Goal: Register for event/course

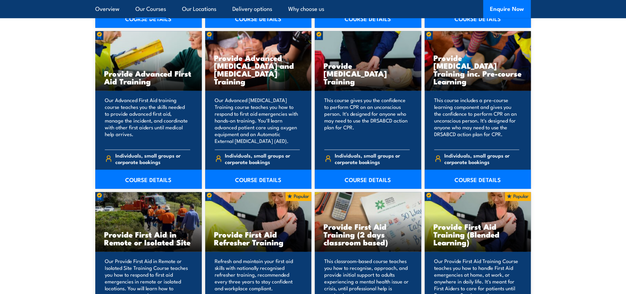
scroll to position [869, 0]
click at [369, 178] on link "COURSE DETAILS" at bounding box center [368, 178] width 107 height 19
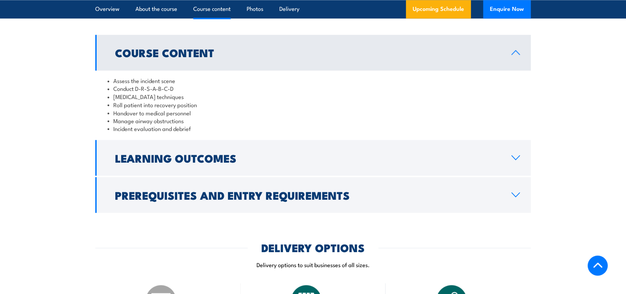
scroll to position [718, 0]
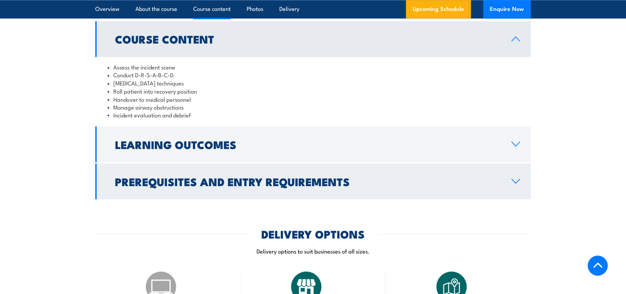
click at [244, 186] on h2 "Prerequisites and Entry Requirements" at bounding box center [308, 181] width 386 height 10
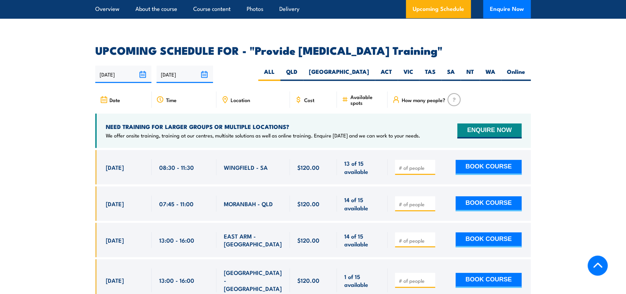
scroll to position [1210, 0]
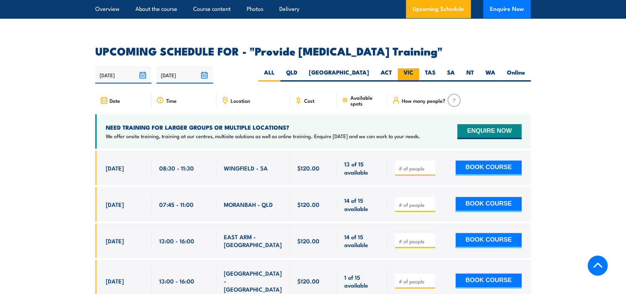
click at [408, 77] on label "VIC" at bounding box center [408, 74] width 21 height 13
click at [413, 73] on input "VIC" at bounding box center [415, 70] width 4 height 4
radio input "true"
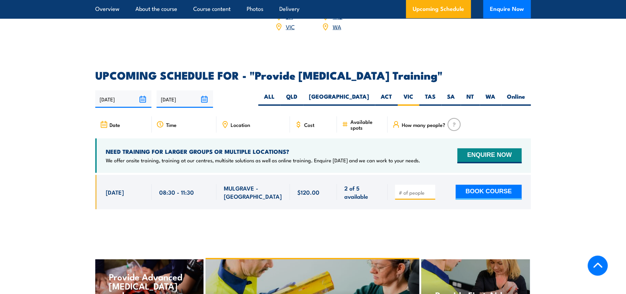
scroll to position [1148, 0]
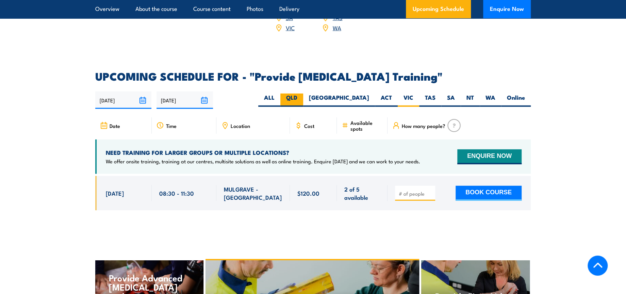
click at [303, 104] on label "QLD" at bounding box center [291, 100] width 23 height 13
click at [302, 98] on input "QLD" at bounding box center [299, 96] width 4 height 4
radio input "true"
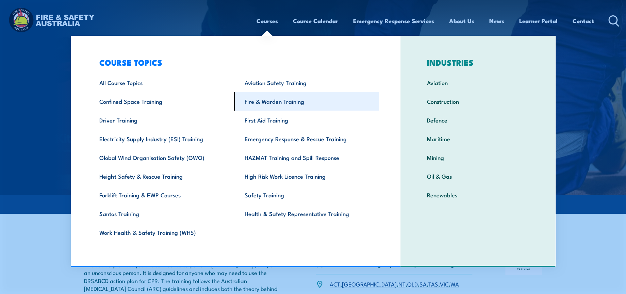
click at [277, 106] on link "Fire & Warden Training" at bounding box center [306, 101] width 145 height 19
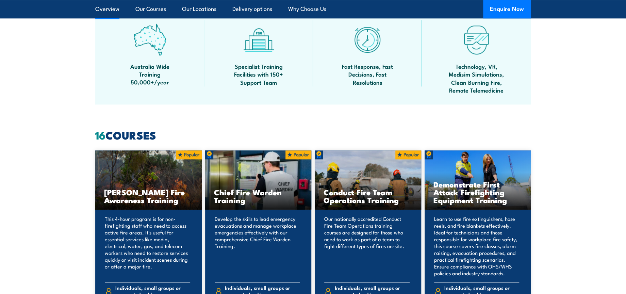
scroll to position [567, 0]
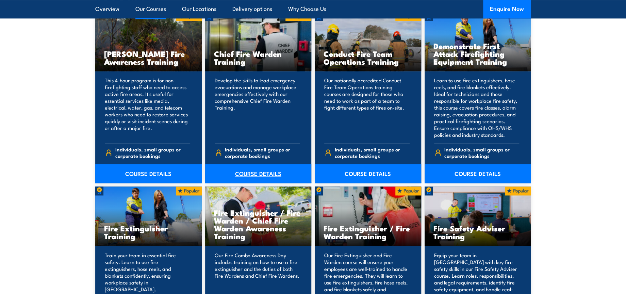
click at [261, 171] on link "COURSE DETAILS" at bounding box center [258, 173] width 107 height 19
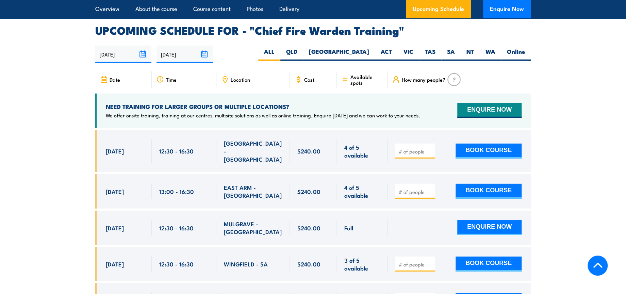
scroll to position [1134, 0]
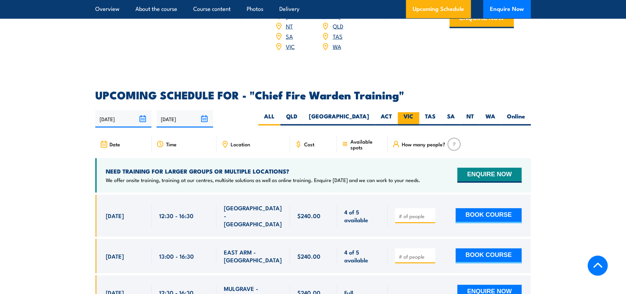
click at [412, 112] on label "VIC" at bounding box center [408, 118] width 21 height 13
click at [413, 112] on input "VIC" at bounding box center [415, 114] width 4 height 4
radio input "true"
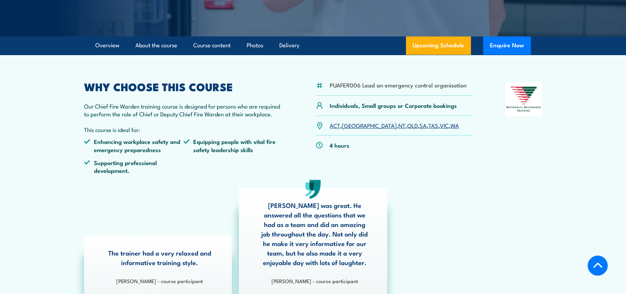
scroll to position [76, 0]
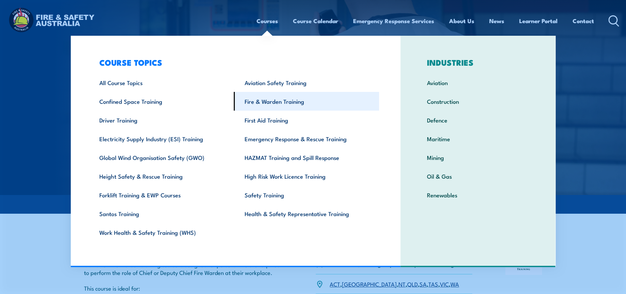
click at [269, 103] on link "Fire & Warden Training" at bounding box center [306, 101] width 145 height 19
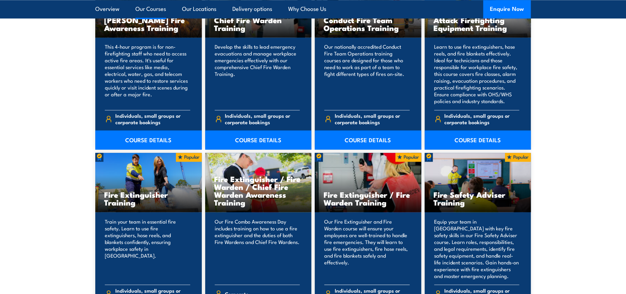
scroll to position [643, 0]
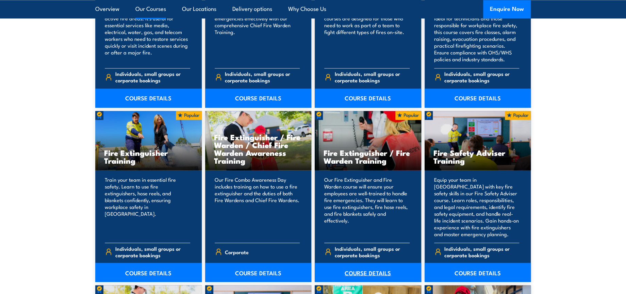
click at [375, 276] on link "COURSE DETAILS" at bounding box center [368, 272] width 107 height 19
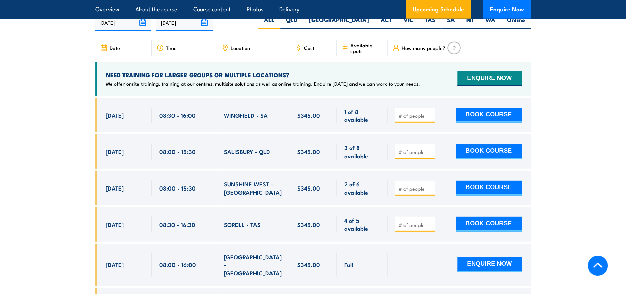
scroll to position [983, 0]
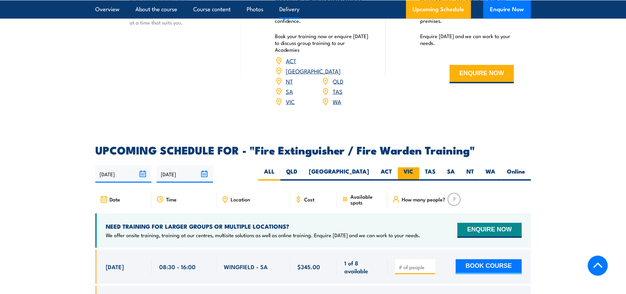
click at [411, 167] on label "VIC" at bounding box center [408, 173] width 21 height 13
click at [413, 167] on input "VIC" at bounding box center [415, 169] width 4 height 4
radio input "true"
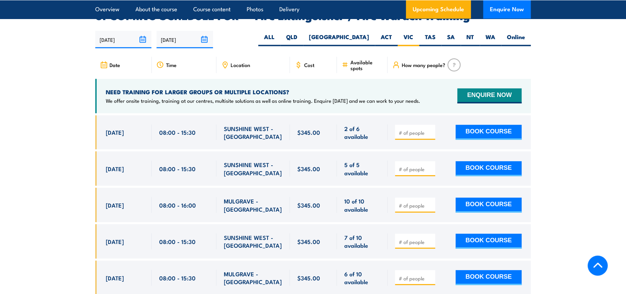
scroll to position [1155, 0]
